Goal: Navigation & Orientation: Find specific page/section

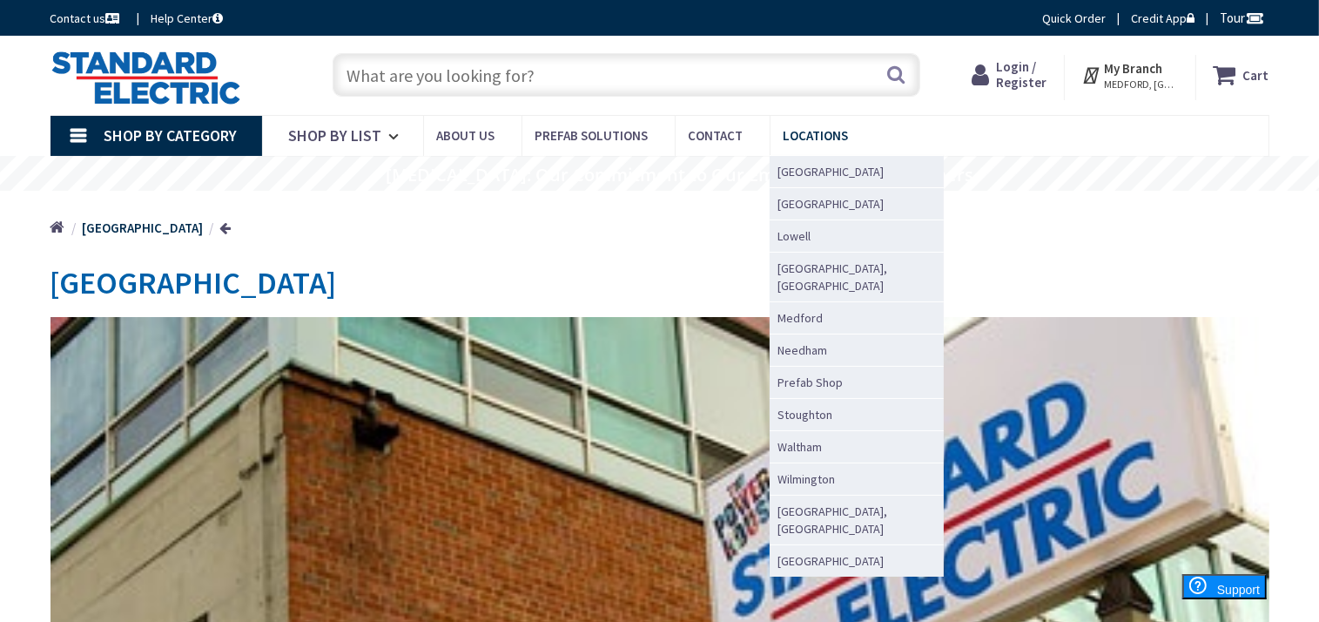
click at [813, 138] on span "Locations" at bounding box center [816, 135] width 65 height 17
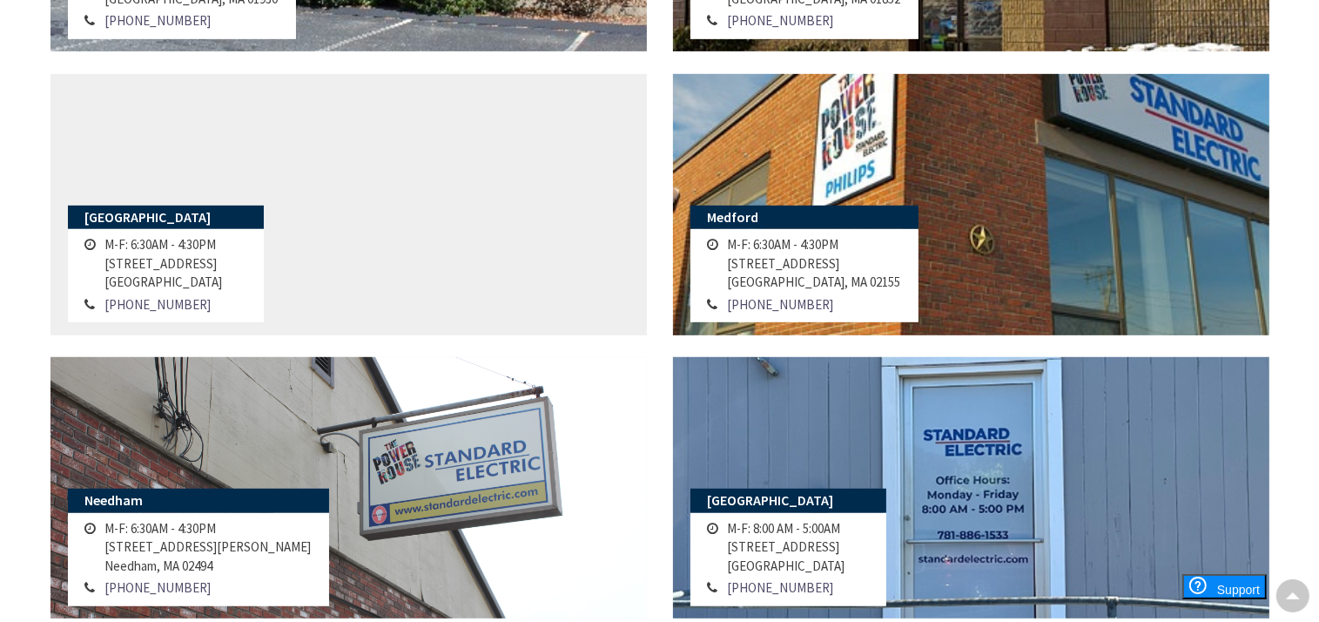
scroll to position [867, 0]
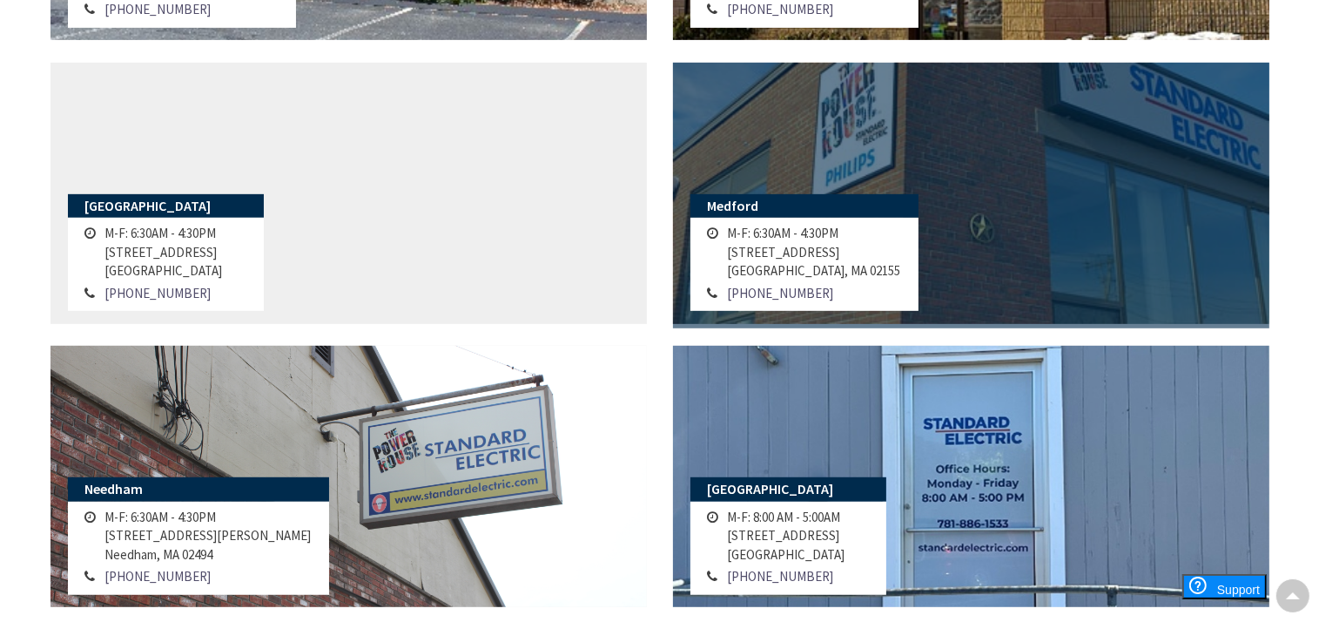
click at [906, 246] on link at bounding box center [971, 193] width 597 height 261
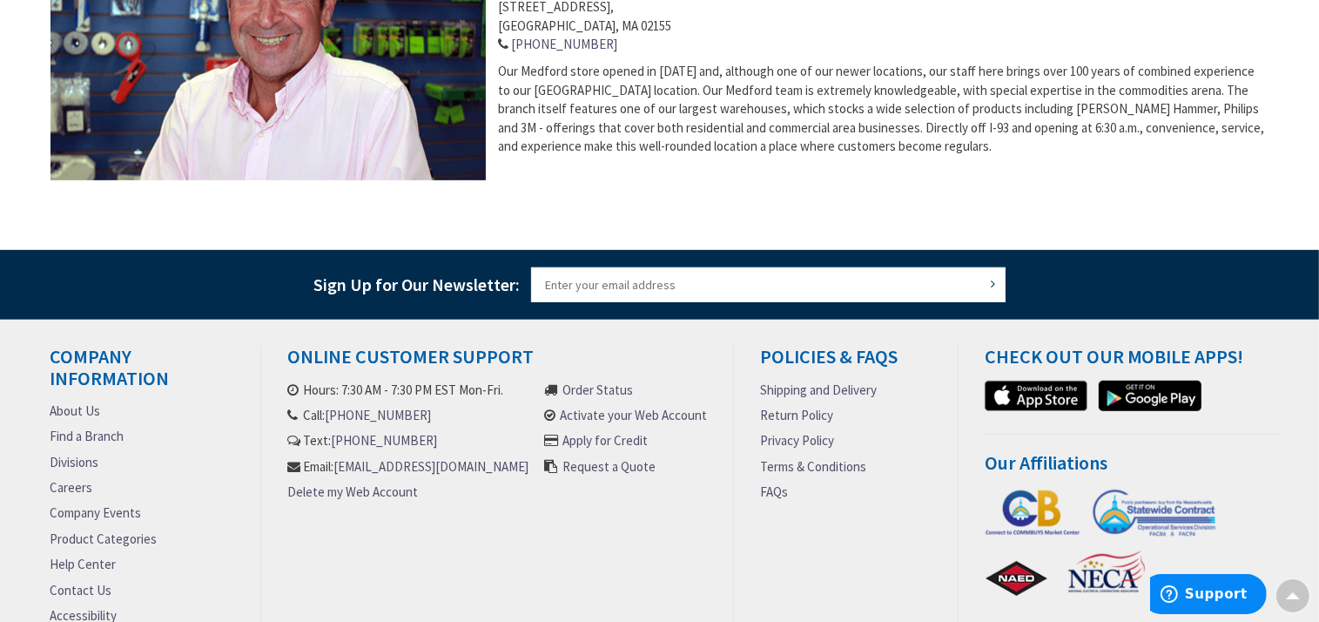
scroll to position [890, 0]
